Goal: Task Accomplishment & Management: Manage account settings

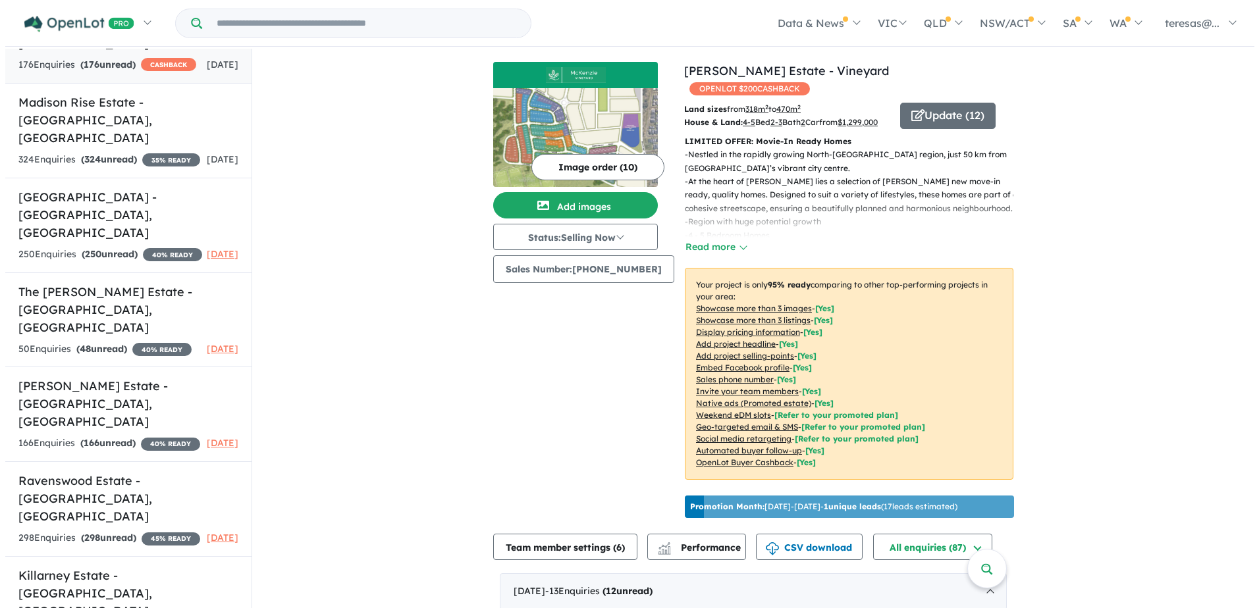
scroll to position [519, 0]
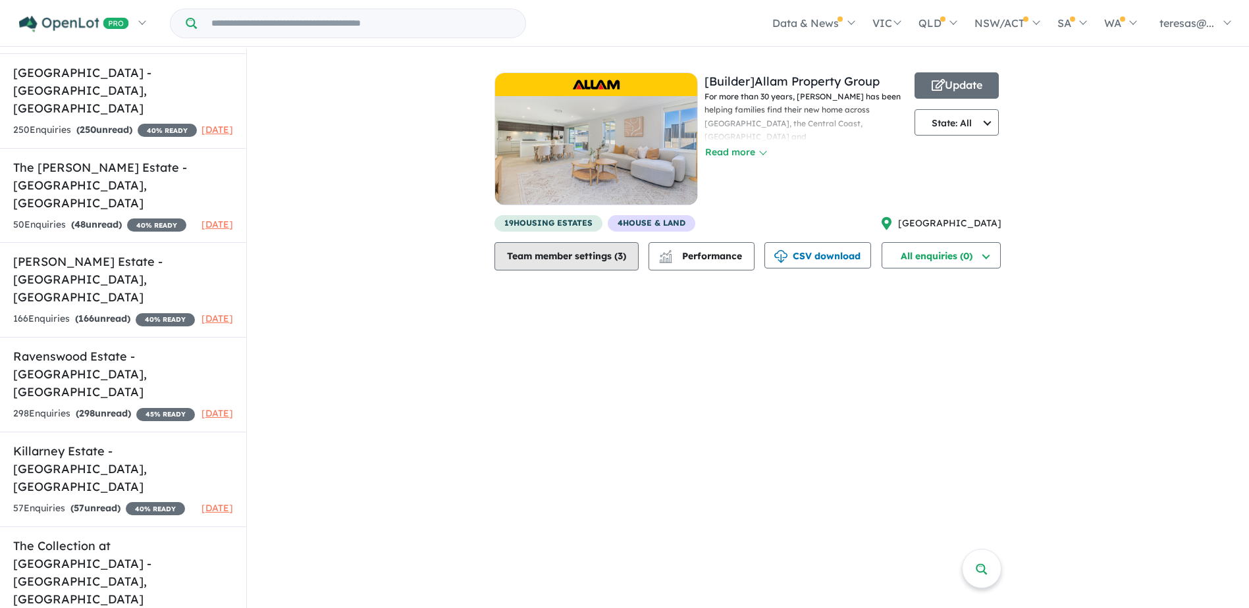
click at [637, 264] on button "Team member settings ( 3 )" at bounding box center [566, 256] width 144 height 28
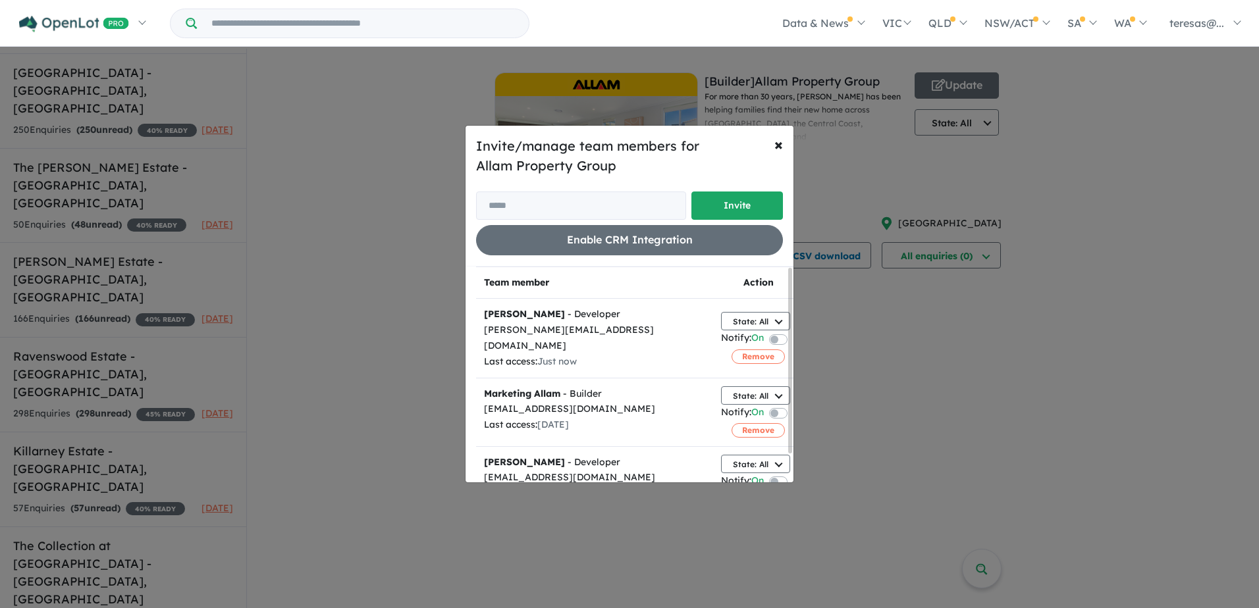
click at [924, 346] on div "Invite/manage team members for Allam Property Group Invite Enable CRM Integrati…" at bounding box center [629, 304] width 1259 height 608
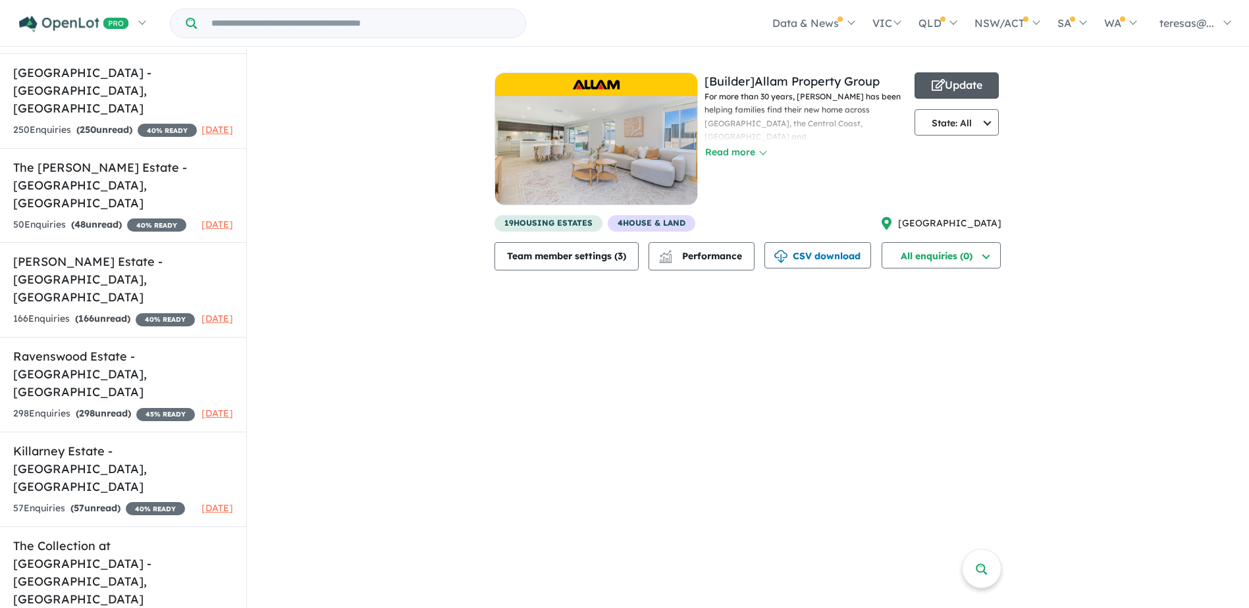
click at [944, 82] on button "Update" at bounding box center [956, 85] width 84 height 26
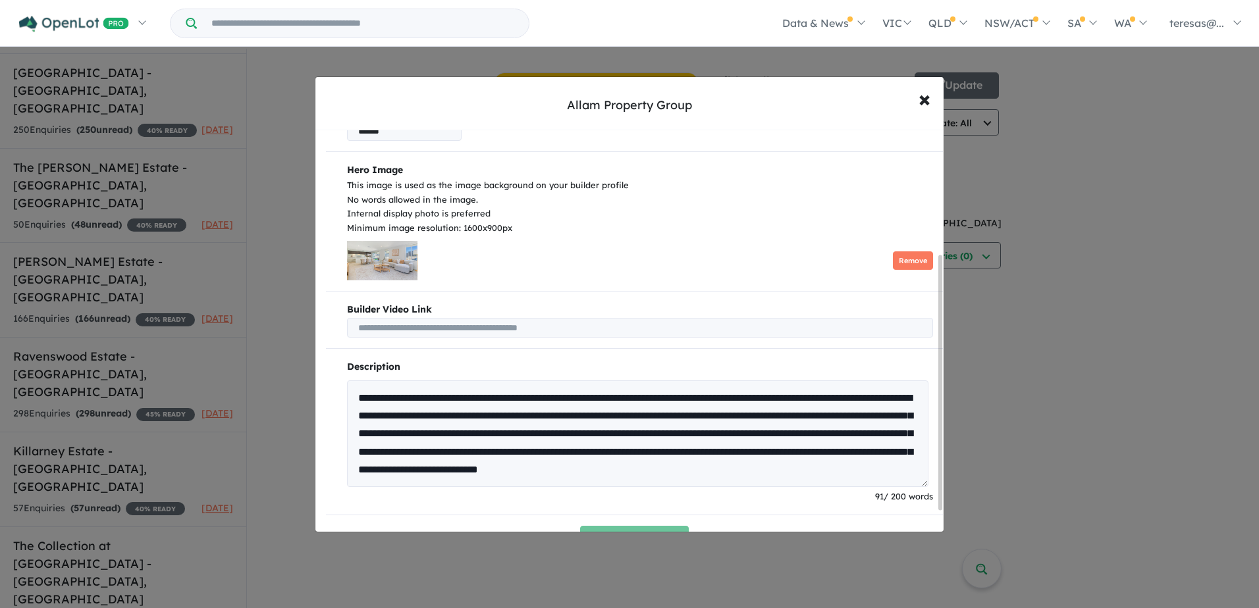
scroll to position [230, 0]
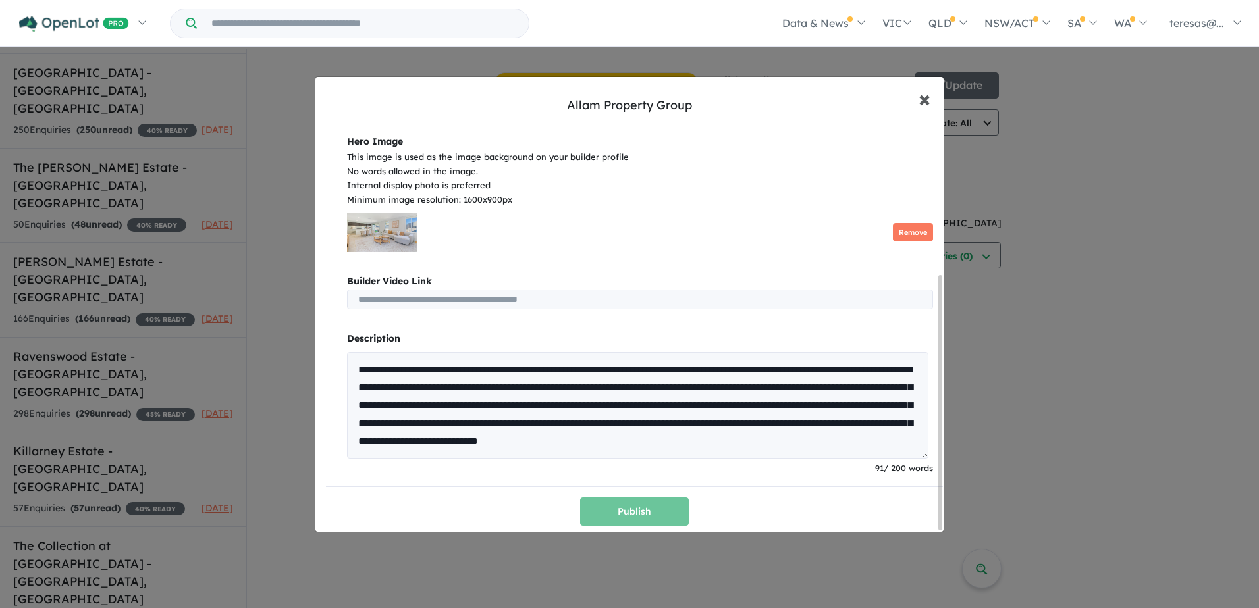
click at [922, 105] on span "×" at bounding box center [924, 98] width 12 height 28
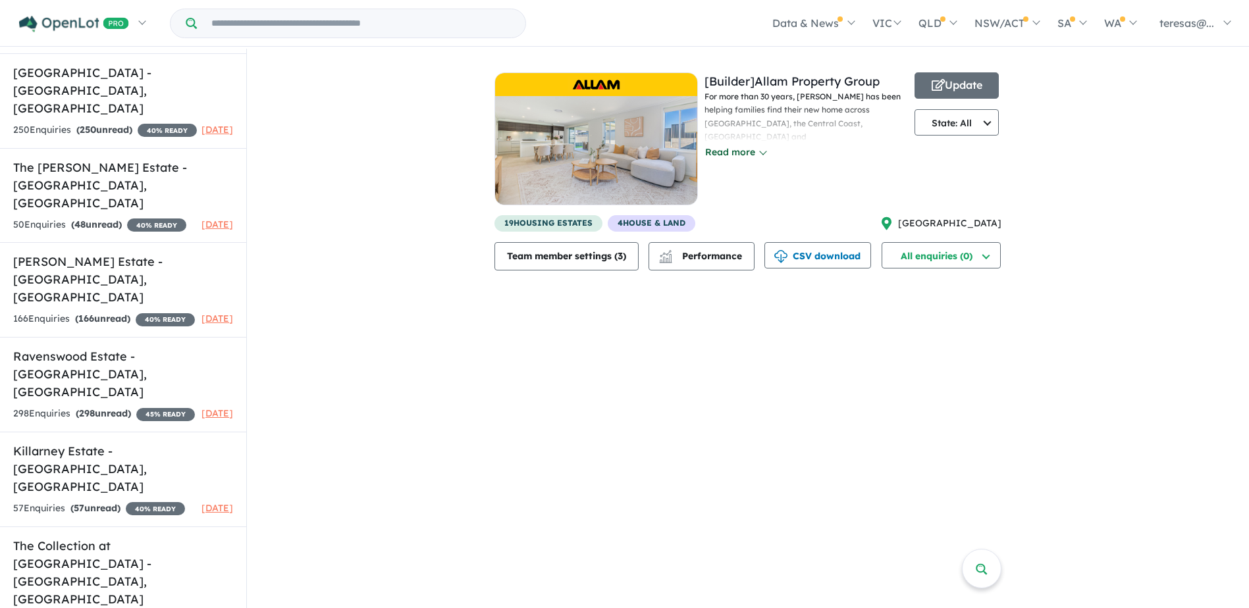
click at [735, 159] on button "Read more" at bounding box center [735, 152] width 62 height 15
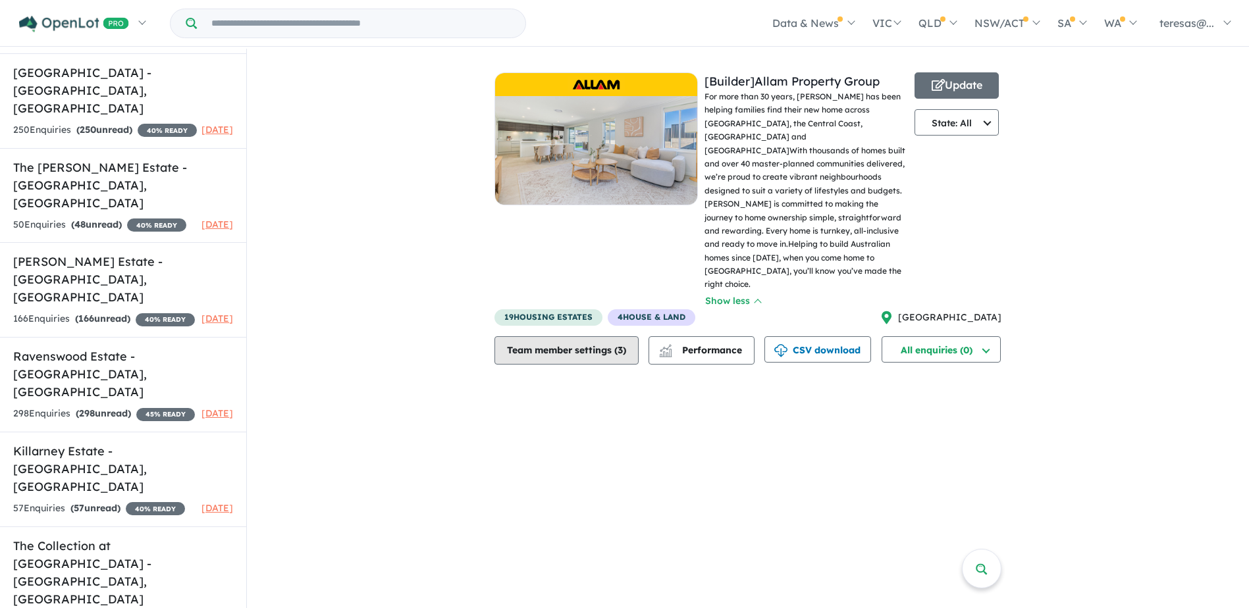
click at [631, 336] on button "Team member settings ( 3 )" at bounding box center [566, 350] width 144 height 28
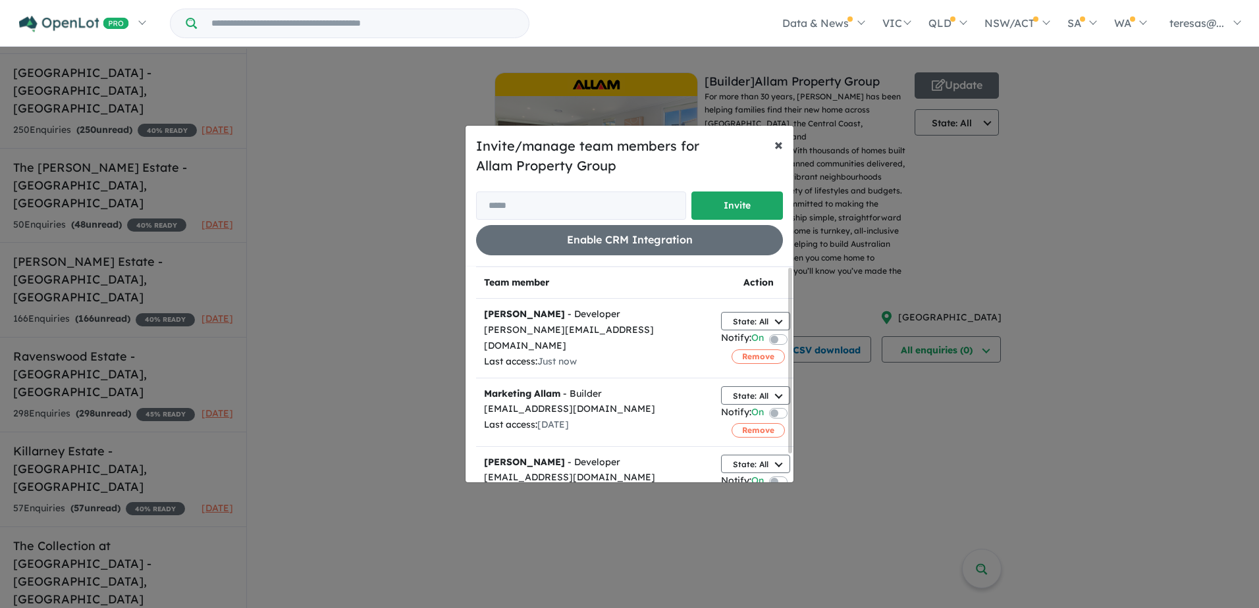
click at [773, 151] on button "× Close" at bounding box center [779, 144] width 30 height 37
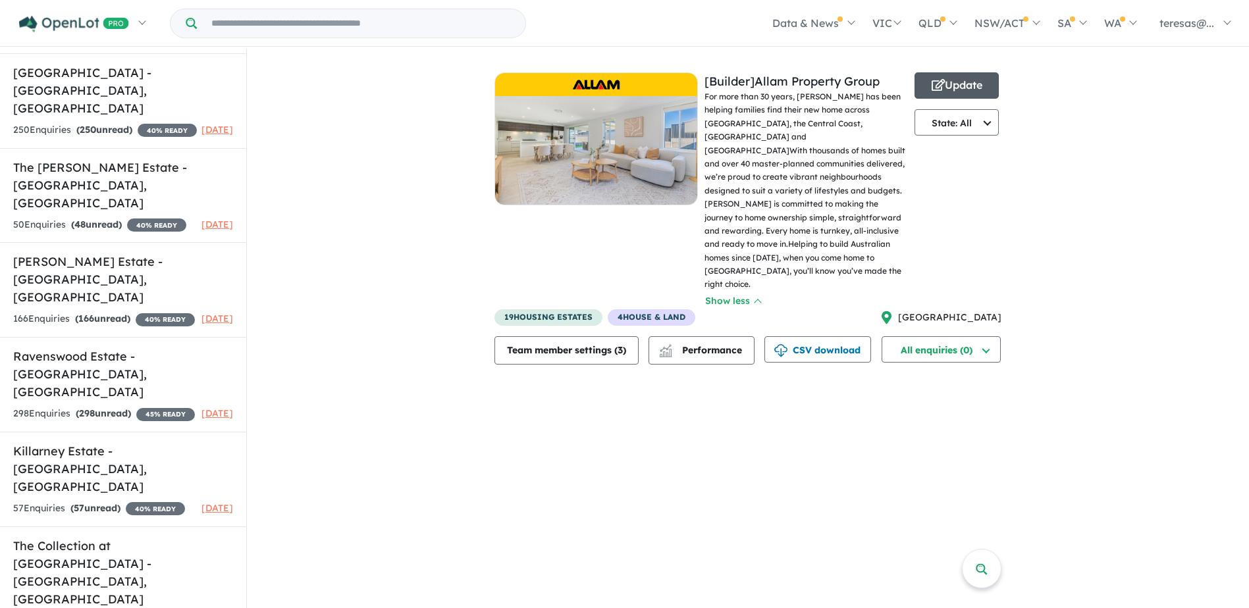
click at [964, 90] on button "Update" at bounding box center [956, 85] width 84 height 26
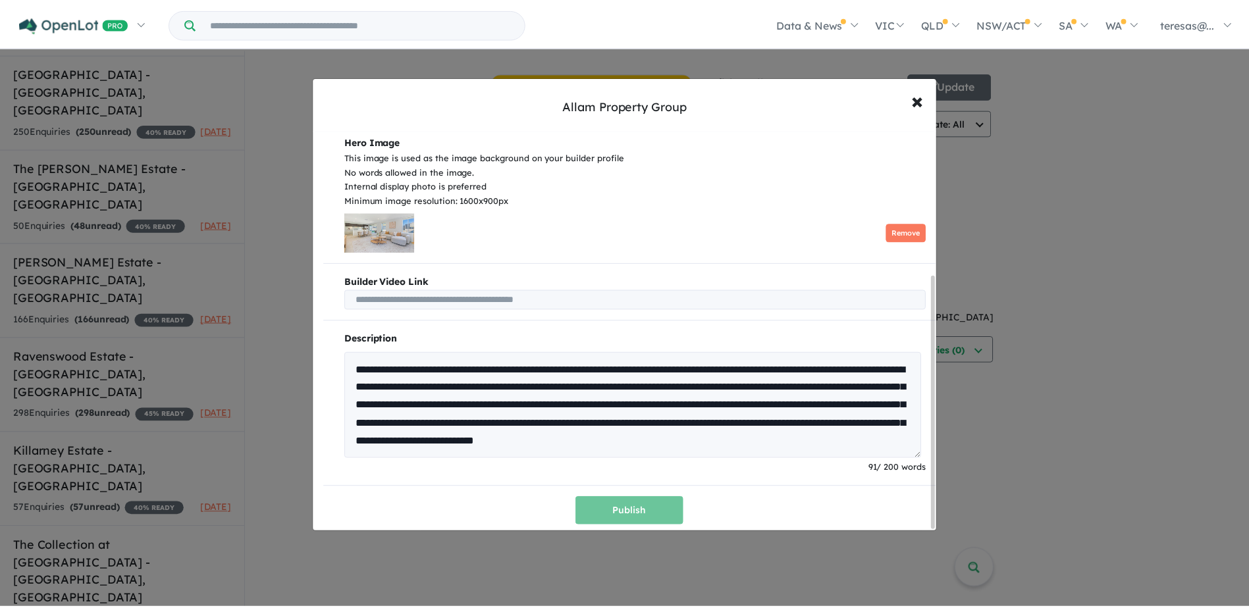
scroll to position [18, 0]
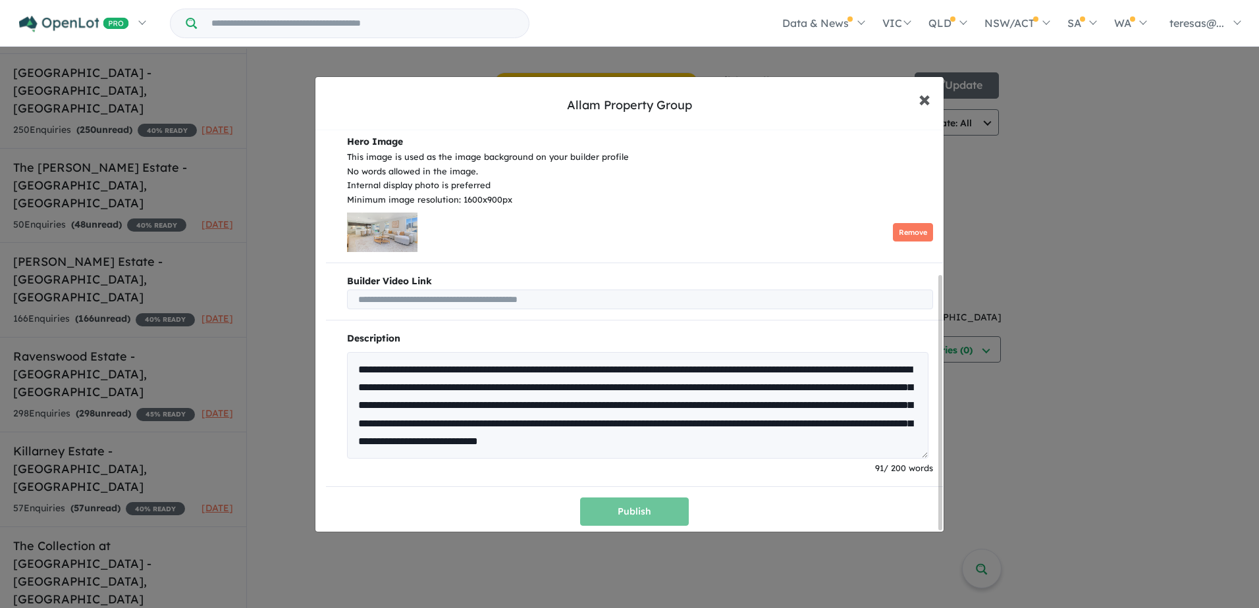
click at [924, 109] on span "×" at bounding box center [924, 98] width 12 height 28
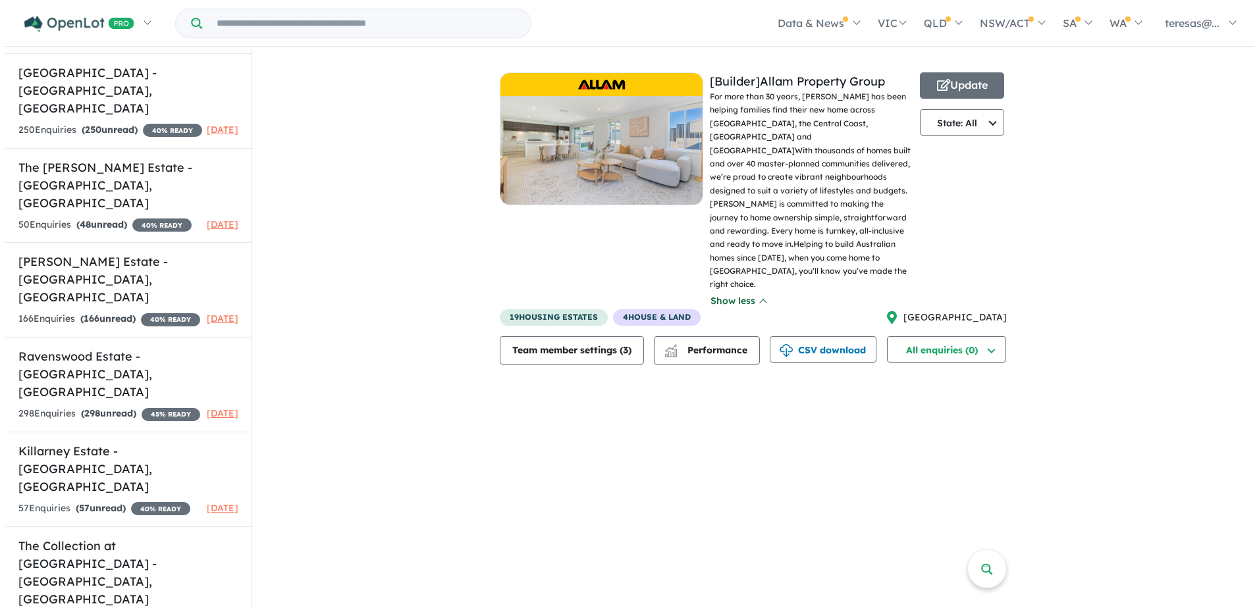
scroll to position [2, 0]
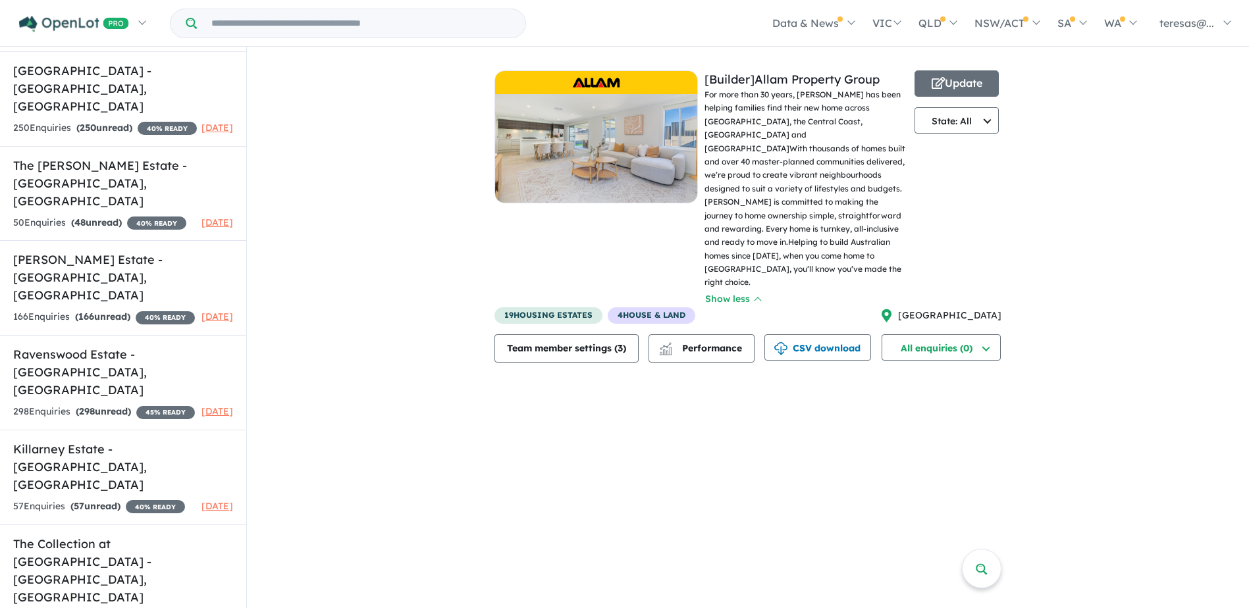
click at [673, 307] on span "4 House & Land" at bounding box center [652, 315] width 88 height 16
click at [737, 292] on button "Show less" at bounding box center [732, 299] width 57 height 15
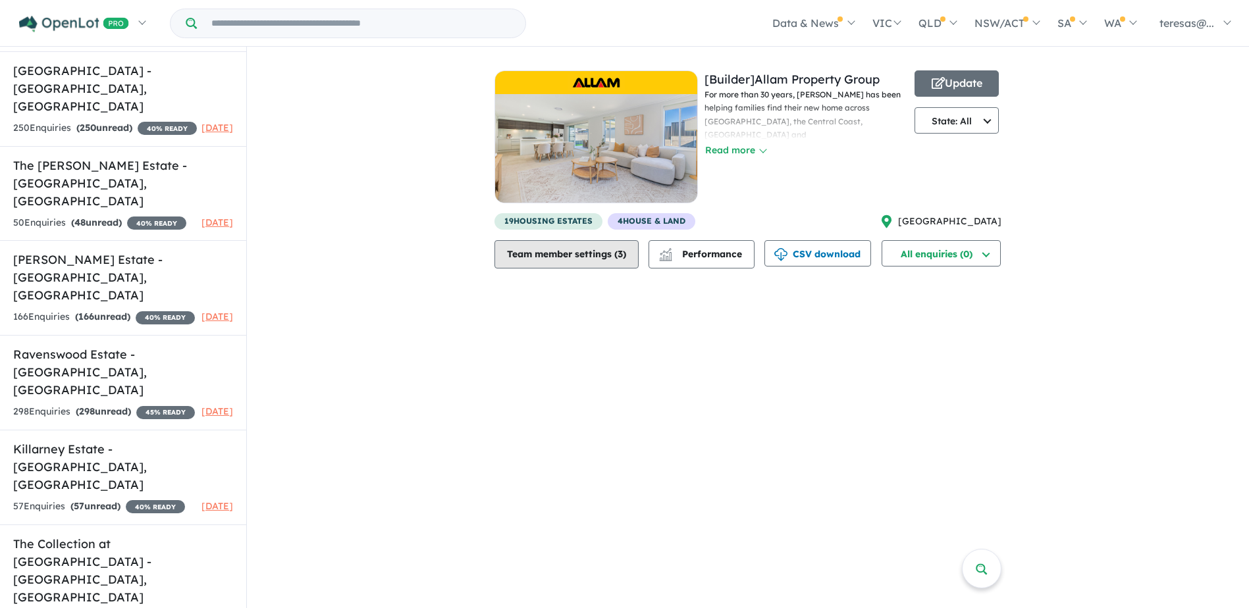
click at [521, 261] on button "Team member settings ( 3 )" at bounding box center [566, 254] width 144 height 28
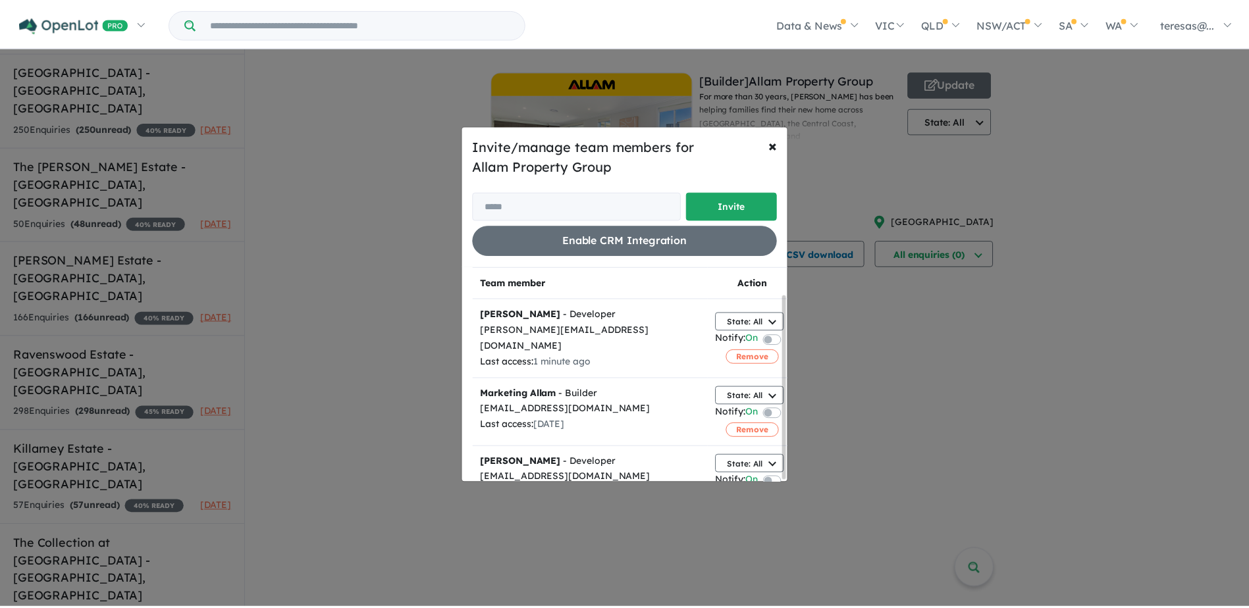
scroll to position [32, 0]
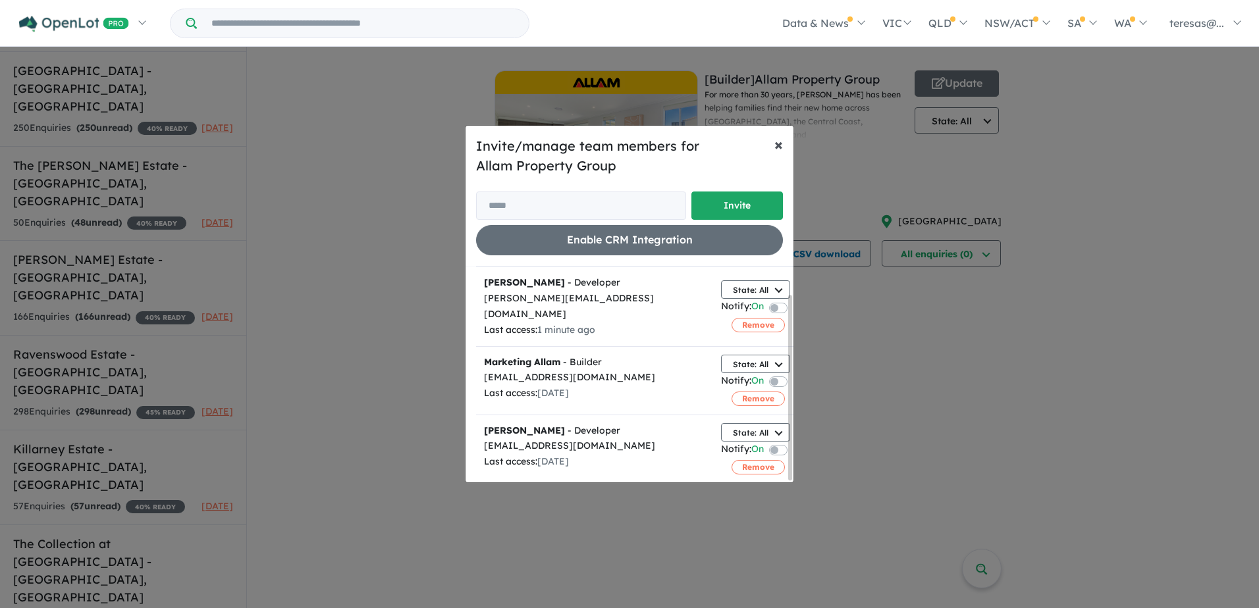
click at [776, 144] on span "×" at bounding box center [778, 144] width 9 height 20
